Goal: Task Accomplishment & Management: Use online tool/utility

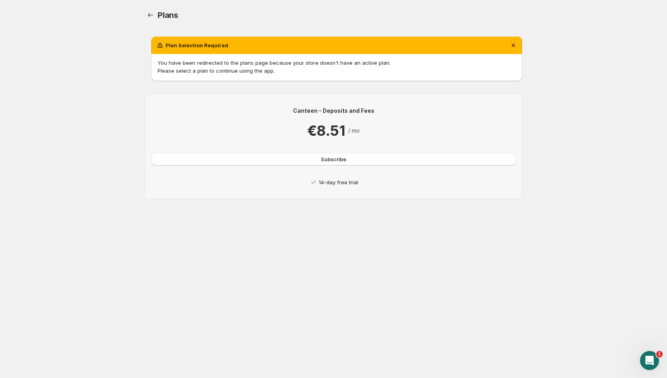
click at [331, 184] on p "14-day free trial" at bounding box center [338, 182] width 39 height 8
click at [319, 180] on p "14-day free trial" at bounding box center [338, 182] width 39 height 8
click at [310, 181] on icon at bounding box center [313, 182] width 8 height 8
click at [252, 58] on div "You have been redirected to the plans page because your store doesn't have an a…" at bounding box center [336, 67] width 371 height 27
click at [341, 162] on span "Subscribe" at bounding box center [333, 159] width 25 height 8
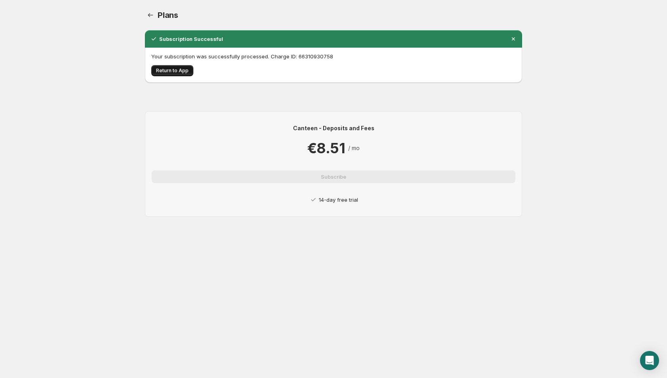
click at [177, 71] on span "Return to App" at bounding box center [172, 70] width 33 height 6
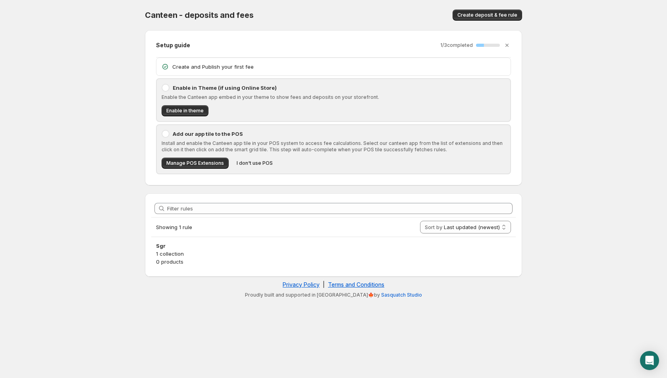
click at [193, 65] on p "Create and Publish your first fee" at bounding box center [338, 67] width 333 height 8
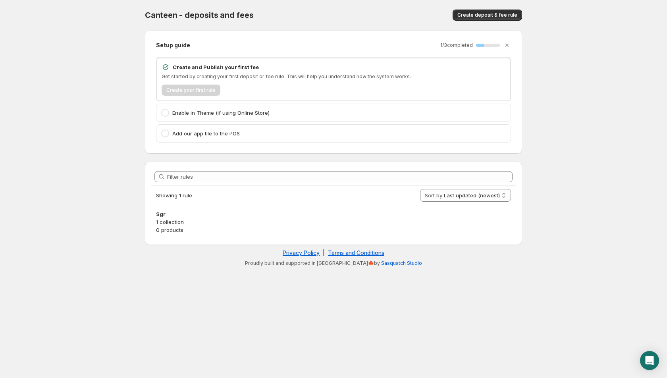
click at [187, 93] on div "Create your first rule" at bounding box center [334, 90] width 344 height 11
click at [199, 70] on p "Create and Publish your first fee" at bounding box center [339, 67] width 333 height 8
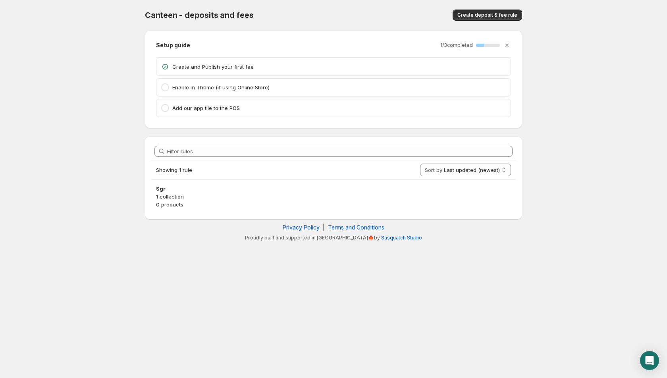
click at [225, 64] on p "Create and Publish your first fee" at bounding box center [338, 67] width 333 height 8
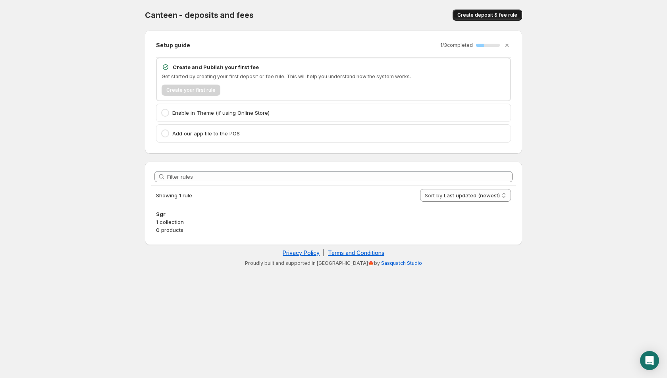
click at [485, 13] on span "Create deposit & fee rule" at bounding box center [487, 15] width 60 height 6
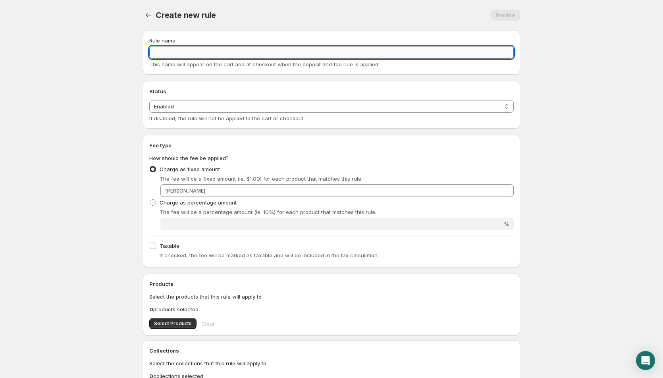
click at [179, 51] on input "Rule name" at bounding box center [331, 52] width 364 height 13
type input "SGR"
click at [184, 105] on select "Enabled Disabled" at bounding box center [331, 106] width 364 height 13
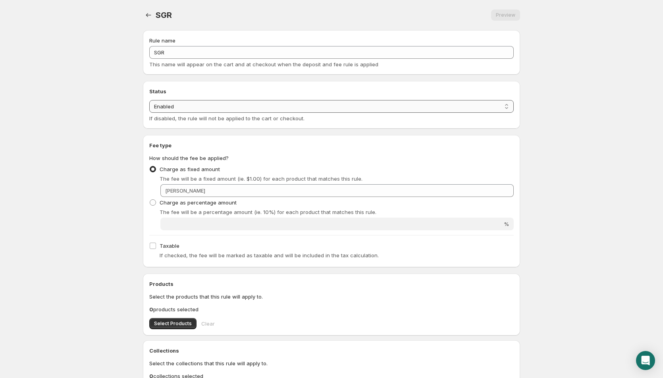
click at [184, 105] on select "Enabled Disabled" at bounding box center [331, 106] width 364 height 13
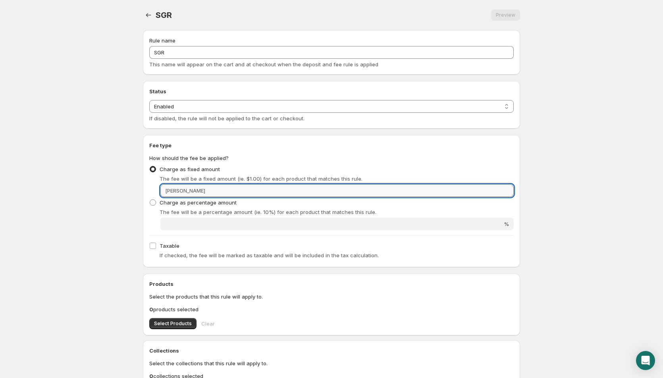
click at [208, 189] on input "Fixed amount" at bounding box center [361, 190] width 306 height 13
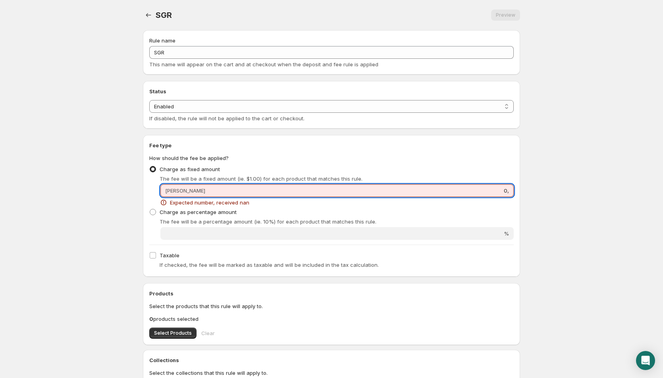
type input "0,5"
click at [208, 189] on input "0,5" at bounding box center [361, 190] width 306 height 13
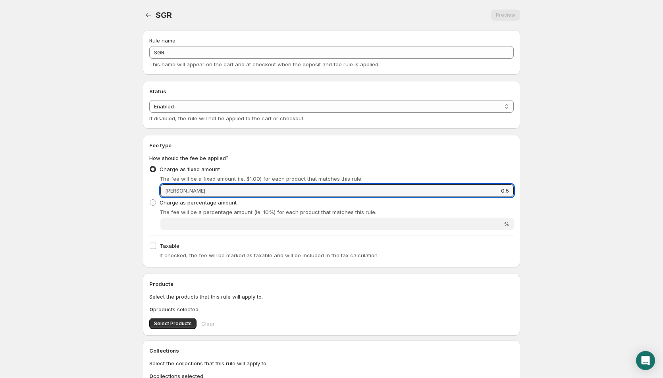
type input "0.5"
click at [75, 225] on body "Home Help SGR. This page is ready SGR Preview More actions Preview Rule name SG…" at bounding box center [331, 189] width 663 height 378
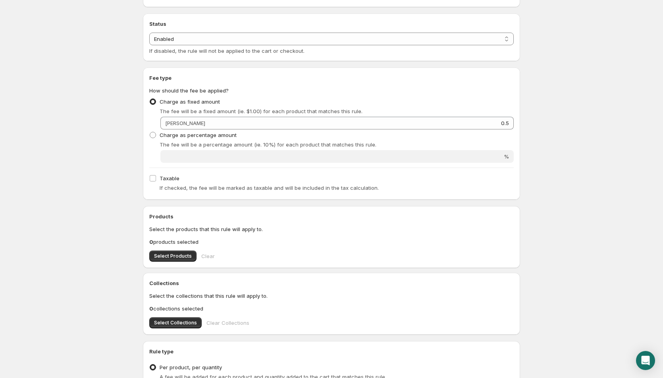
scroll to position [132, 0]
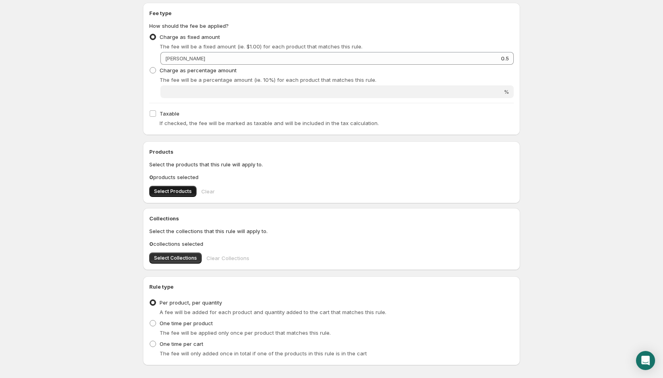
click at [173, 190] on span "Select Products" at bounding box center [173, 191] width 38 height 6
click at [178, 259] on span "Select Collections" at bounding box center [175, 258] width 43 height 6
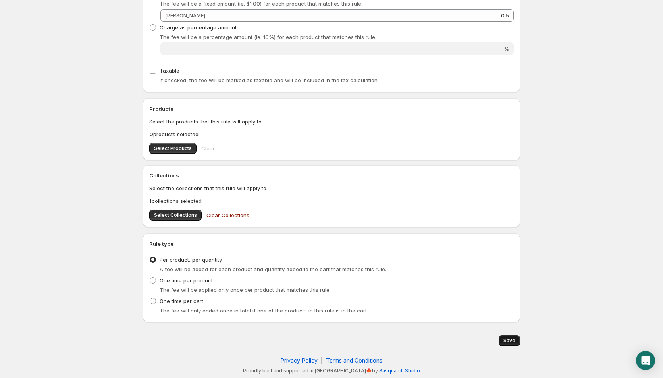
click at [512, 340] on span "Save" at bounding box center [509, 340] width 12 height 6
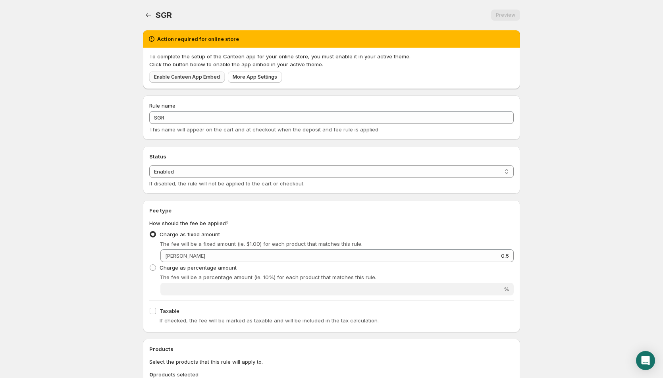
click at [189, 77] on span "Enable Canteen App Embed" at bounding box center [187, 77] width 66 height 6
click at [193, 77] on span "Enable Canteen App Embed" at bounding box center [187, 77] width 66 height 6
click at [284, 66] on p "Click the button below to enable the app embed in your active theme." at bounding box center [331, 64] width 364 height 8
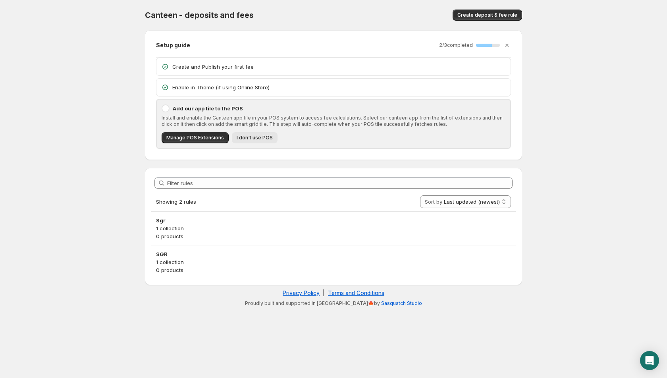
click at [251, 137] on span "I don't use POS" at bounding box center [255, 138] width 36 height 6
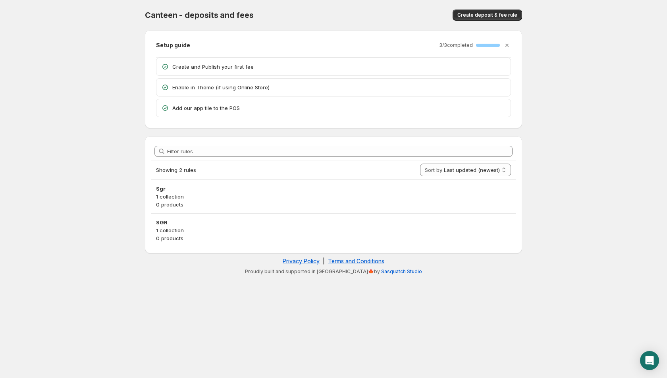
click at [214, 61] on div "Create and Publish your first fee" at bounding box center [333, 66] width 354 height 17
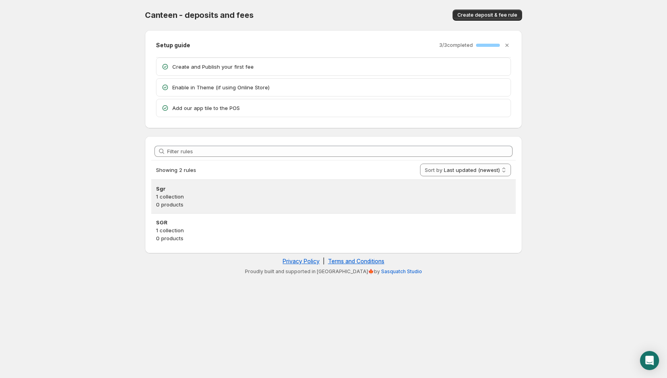
click at [182, 197] on p "1 collection" at bounding box center [333, 197] width 355 height 8
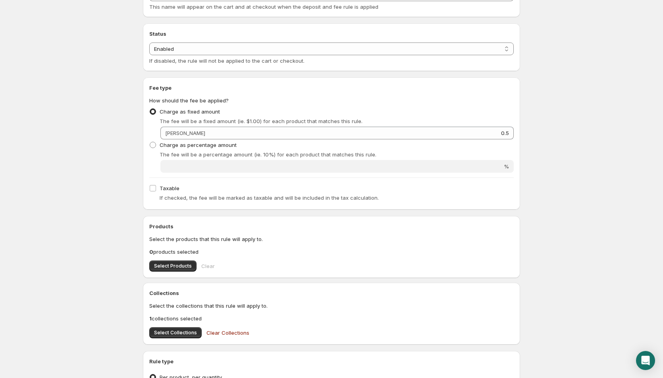
scroll to position [132, 0]
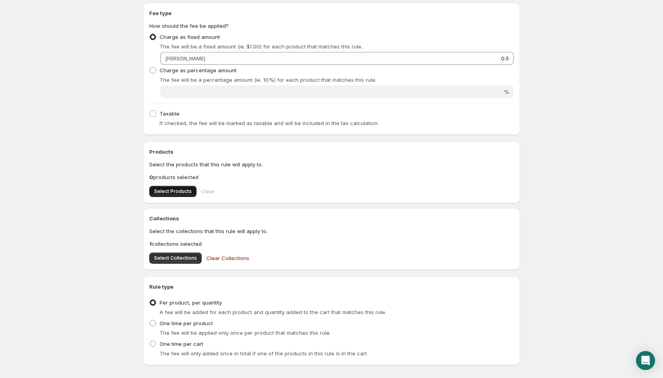
click at [171, 187] on button "Select Products" at bounding box center [172, 191] width 47 height 11
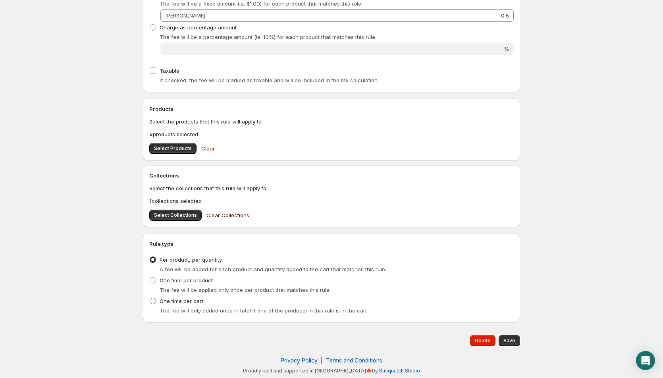
click at [222, 214] on span "Clear Collections" at bounding box center [227, 215] width 43 height 8
click at [510, 341] on span "Save" at bounding box center [509, 340] width 12 height 6
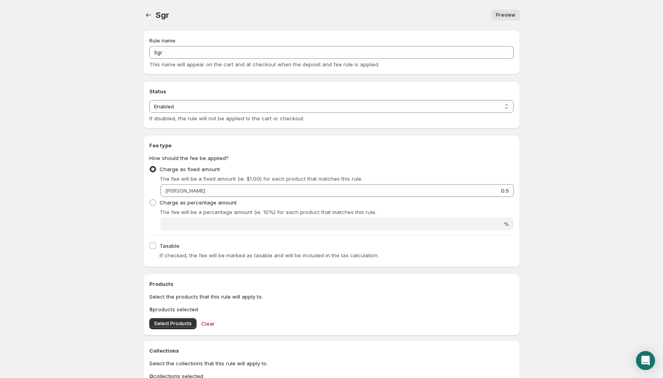
click at [63, 212] on body "Home Help Sgr. This page is ready Sgr Preview More actions Preview Rule name Sg…" at bounding box center [331, 189] width 663 height 378
click at [145, 15] on icon "Settings" at bounding box center [149, 15] width 8 height 8
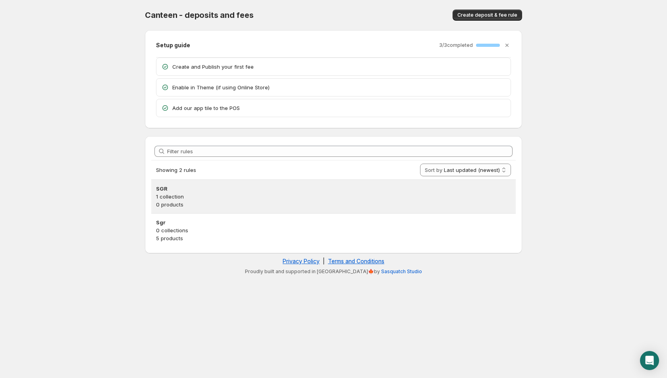
click at [177, 197] on p "1 collection" at bounding box center [333, 197] width 355 height 8
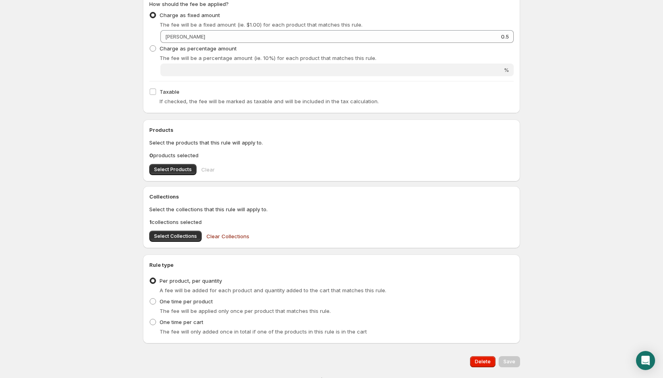
scroll to position [175, 0]
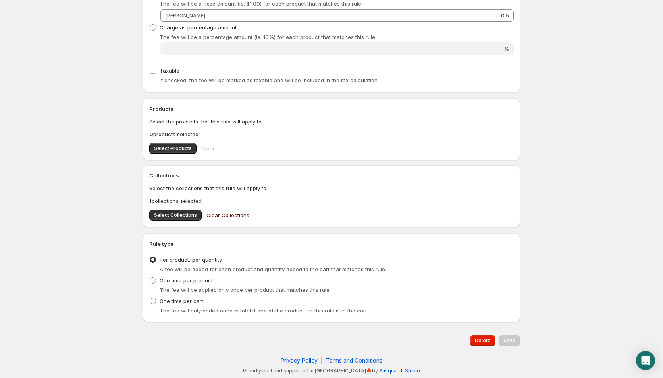
click at [221, 212] on span "Clear Collections" at bounding box center [227, 215] width 43 height 8
click at [176, 148] on span "Select Products" at bounding box center [173, 148] width 38 height 6
click at [512, 338] on span "Save" at bounding box center [509, 340] width 12 height 6
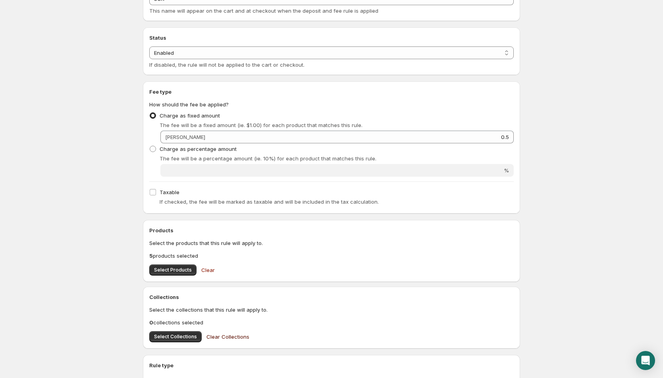
scroll to position [0, 0]
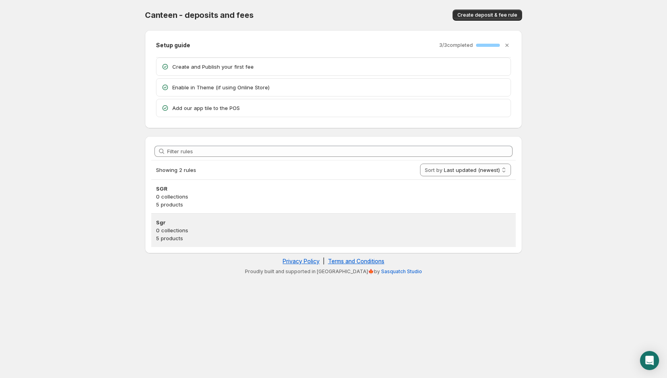
click at [405, 226] on h3 "Sgr" at bounding box center [333, 222] width 355 height 8
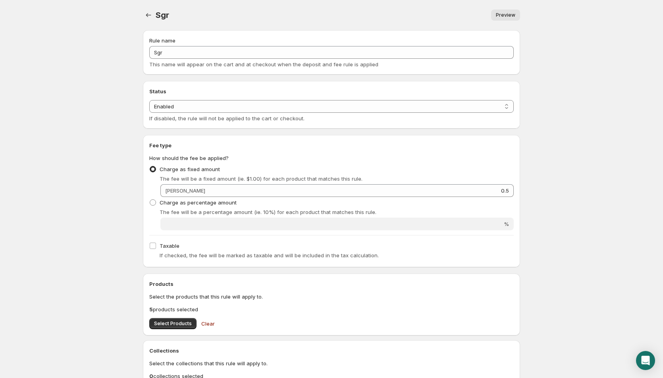
scroll to position [175, 0]
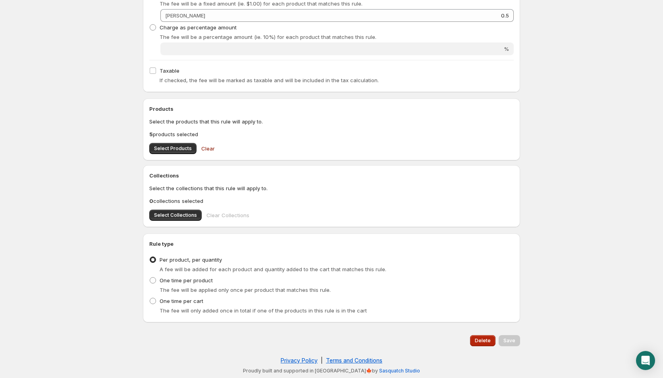
click at [488, 344] on button "Delete" at bounding box center [482, 340] width 25 height 11
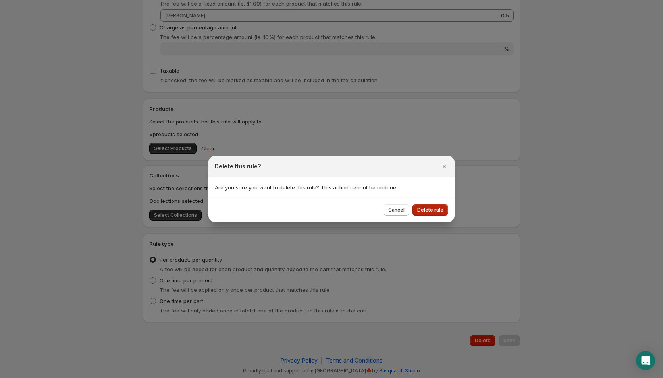
click at [432, 207] on span "Delete rule" at bounding box center [430, 210] width 26 height 6
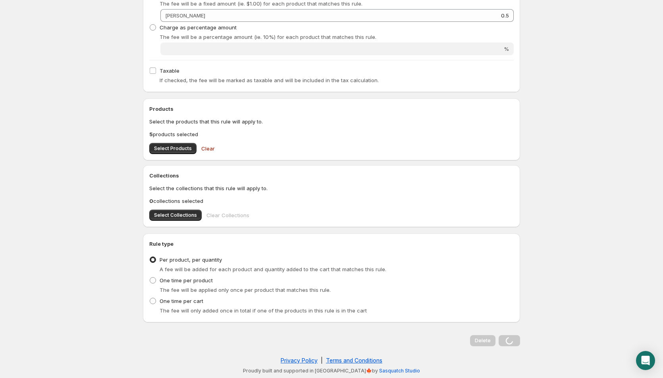
scroll to position [0, 0]
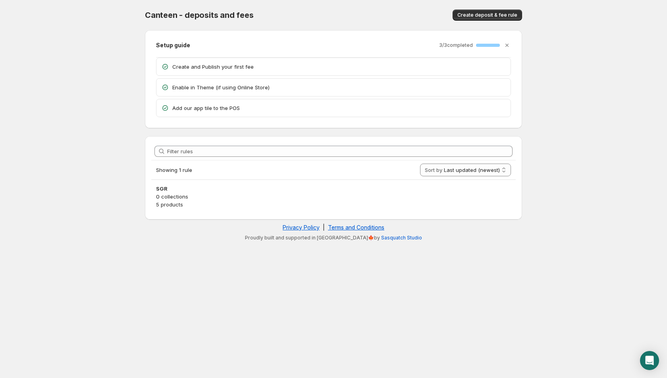
click at [222, 108] on p "Add our app tile to the POS" at bounding box center [338, 108] width 333 height 8
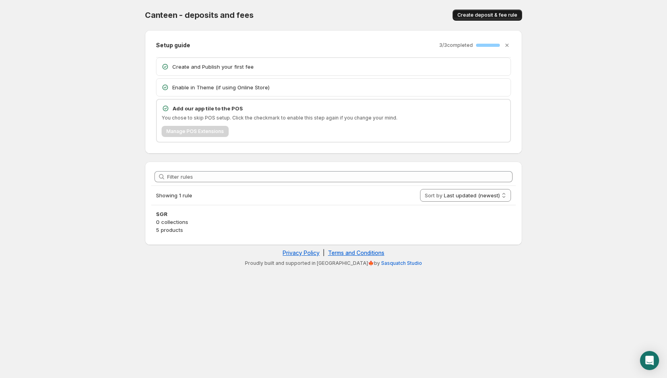
click at [480, 13] on span "Create deposit & fee rule" at bounding box center [487, 15] width 60 height 6
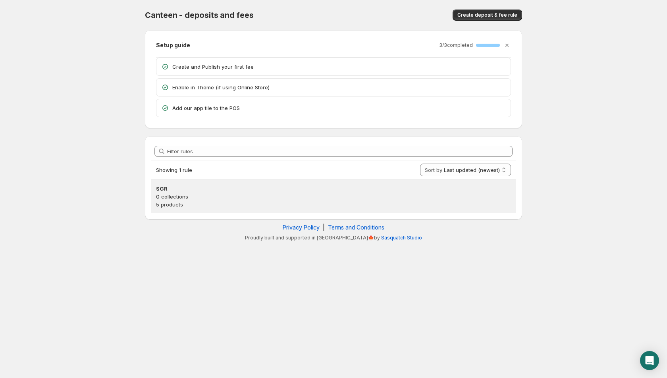
click at [219, 202] on p "5 products" at bounding box center [333, 204] width 355 height 8
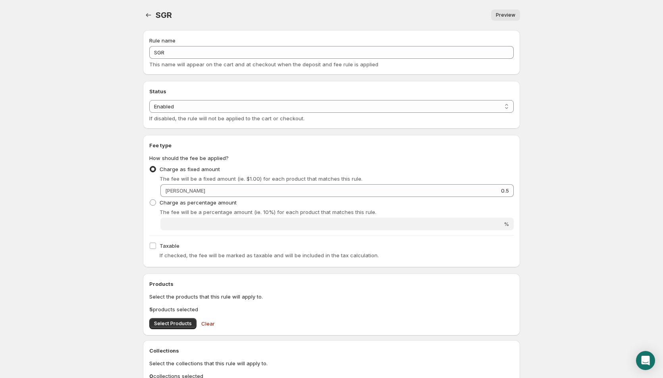
click at [505, 11] on link "Preview" at bounding box center [505, 15] width 29 height 11
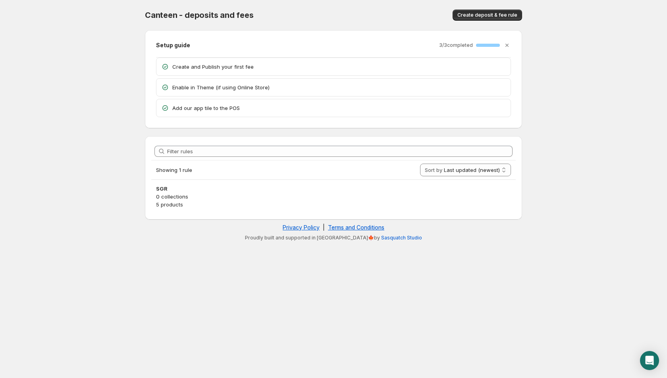
click at [218, 110] on p "Add our app tile to the POS" at bounding box center [338, 108] width 333 height 8
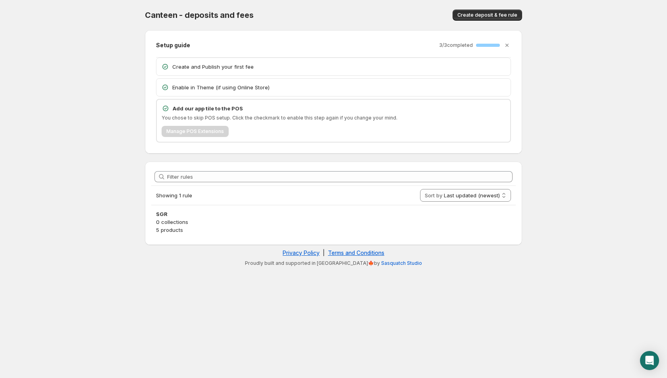
click at [218, 110] on p "Add our app tile to the POS" at bounding box center [339, 108] width 333 height 8
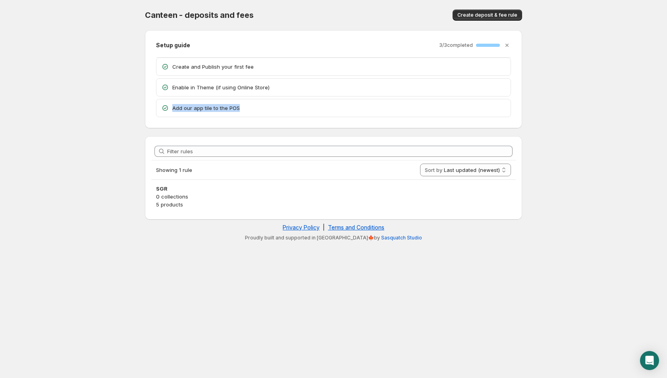
click at [218, 110] on p "Add our app tile to the POS" at bounding box center [338, 108] width 333 height 8
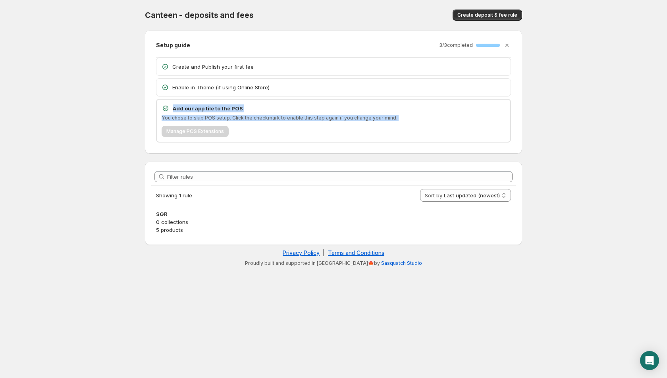
click at [218, 110] on p "Add our app tile to the POS" at bounding box center [339, 108] width 333 height 8
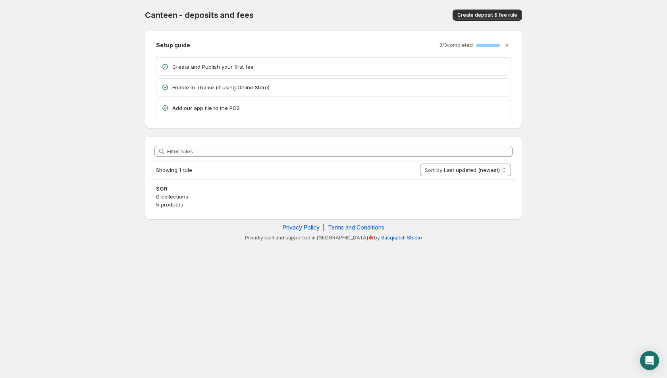
click at [245, 88] on p "Enable in Theme (if using Online Store)" at bounding box center [338, 87] width 333 height 8
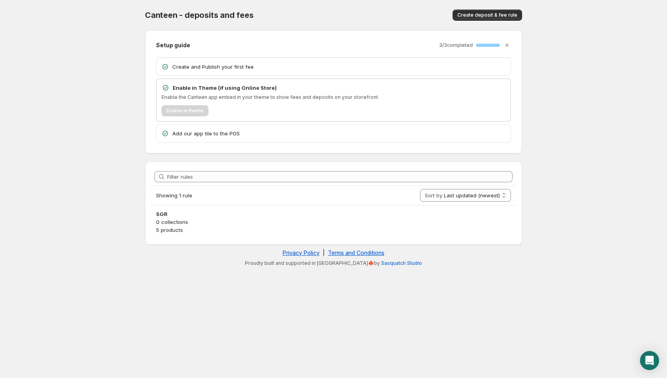
click at [245, 88] on p "Enable in Theme (if using Online Store)" at bounding box center [339, 88] width 333 height 8
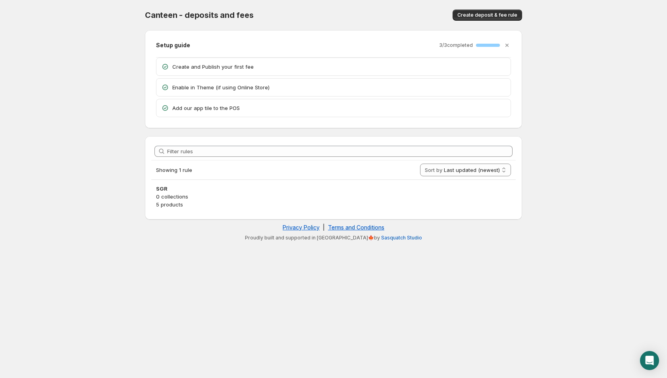
click at [376, 49] on div "Setup guide 3 / 3 completed 100 % Create and Publish your first fee Enable in T…" at bounding box center [333, 79] width 355 height 76
click at [253, 47] on div "Setup guide 3 / 3 completed 100 %" at bounding box center [333, 45] width 355 height 8
click at [228, 75] on div "Create and Publish your first fee" at bounding box center [333, 66] width 354 height 17
click at [227, 64] on p "Create and Publish your first fee" at bounding box center [338, 67] width 333 height 8
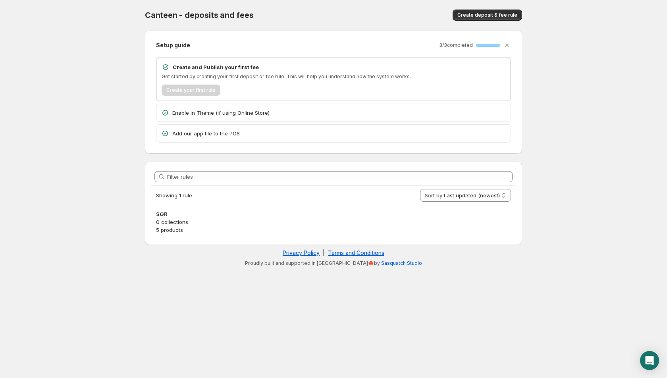
click at [199, 88] on div "Create your first rule" at bounding box center [334, 90] width 344 height 11
click at [219, 72] on div "Create and Publish your first fee Get started by creating your first deposit or…" at bounding box center [334, 79] width 344 height 33
click at [218, 120] on div "Enable in Theme (if using Online Store)" at bounding box center [333, 112] width 354 height 17
click at [224, 119] on div "Enable in Theme (if using Online Store)" at bounding box center [333, 112] width 354 height 17
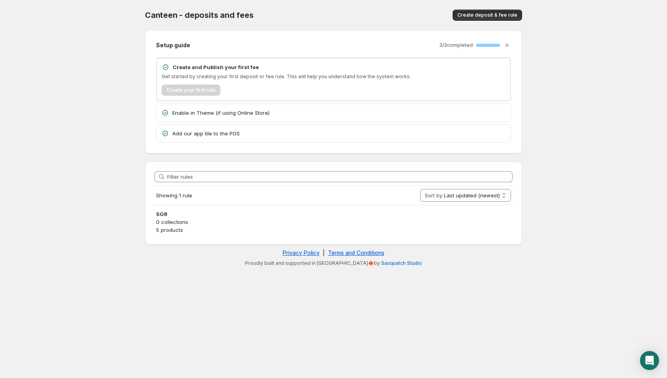
click at [220, 113] on p "Enable in Theme (if using Online Store)" at bounding box center [338, 113] width 333 height 8
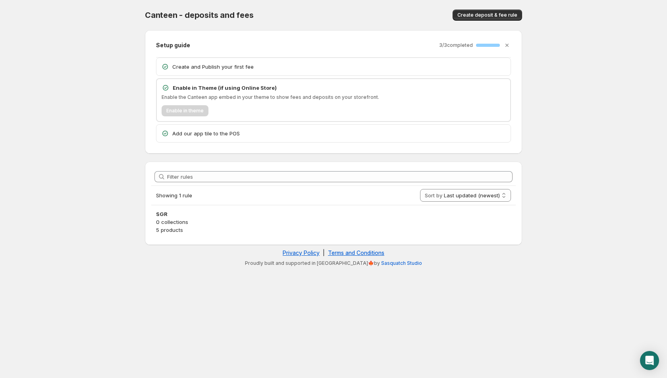
click at [221, 77] on div "Create and Publish your first fee Enable in Theme (if using Online Store) Enabl…" at bounding box center [333, 100] width 355 height 85
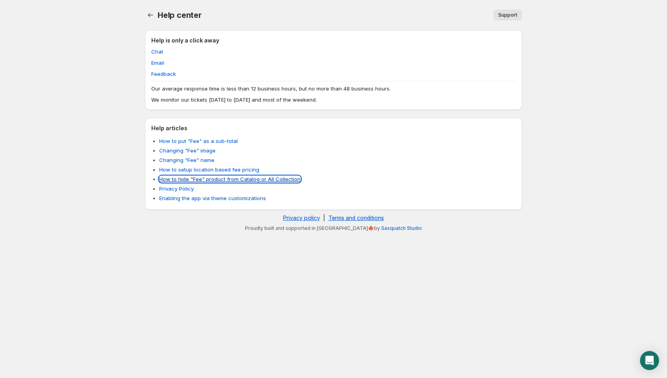
click at [195, 179] on link "How to hide "Fee" product from Catalog or All Collection" at bounding box center [229, 179] width 141 height 6
